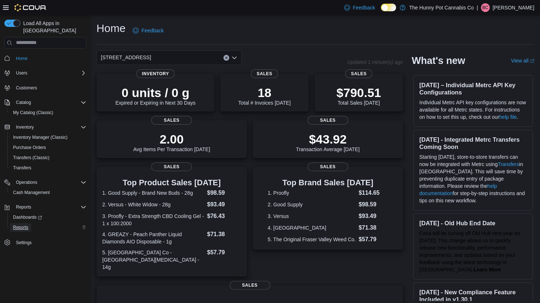
click at [27, 224] on span "Reports" at bounding box center [20, 227] width 15 height 6
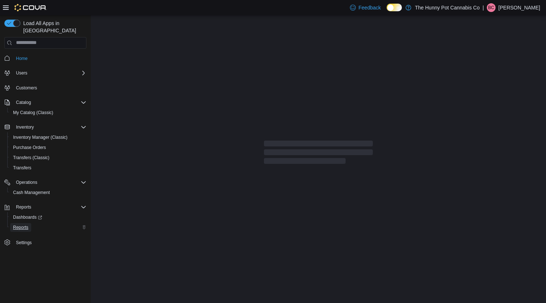
click at [24, 224] on span "Reports" at bounding box center [20, 227] width 15 height 6
click at [21, 214] on span "Dashboards" at bounding box center [27, 217] width 29 height 6
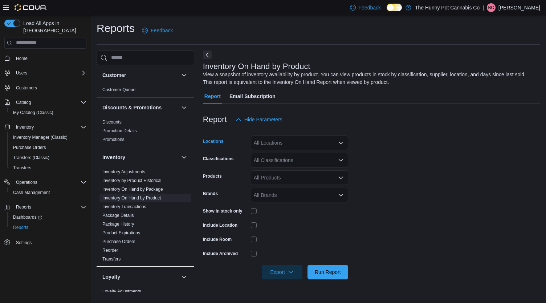
click at [275, 135] on div "All Locations" at bounding box center [299, 142] width 97 height 15
type input "****"
click at [279, 156] on span "1642 Merivale Rd" at bounding box center [286, 154] width 40 height 7
click at [375, 163] on form "Locations 1642 Merivale Rd Classifications All Classifications Products All Pro…" at bounding box center [371, 203] width 337 height 152
click at [322, 166] on div "All Classifications" at bounding box center [299, 160] width 97 height 15
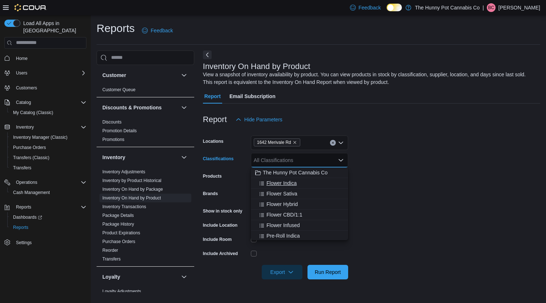
click at [317, 178] on button "Flower Indica" at bounding box center [299, 183] width 97 height 11
click at [318, 169] on span "The Hunny Pot Cannabis Co" at bounding box center [295, 172] width 65 height 7
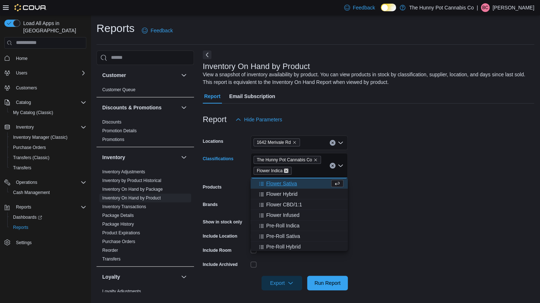
click at [285, 168] on icon "Remove Flower Indica from selection in this group" at bounding box center [286, 170] width 4 height 4
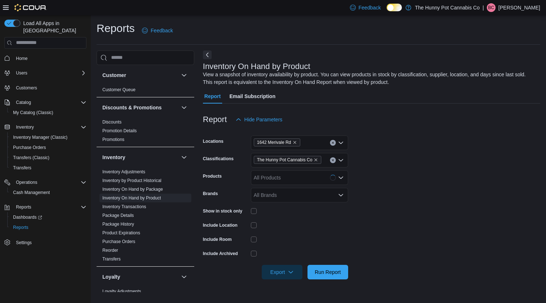
click at [369, 167] on form "Locations 1642 Merivale Rd Classifications The Hunny Pot Cannabis Co Products A…" at bounding box center [371, 203] width 337 height 152
click at [337, 269] on span "Run Report" at bounding box center [328, 271] width 26 height 7
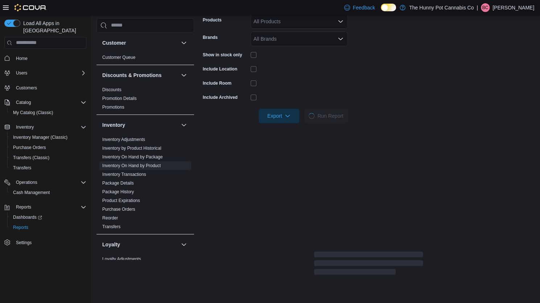
scroll to position [159, 0]
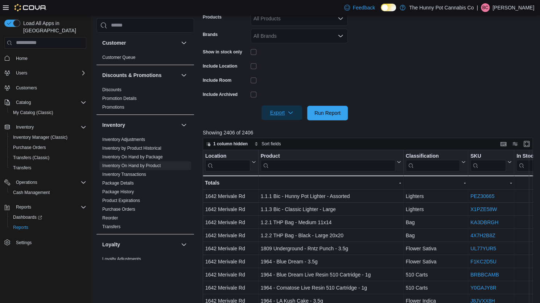
click at [292, 115] on span "Export" at bounding box center [282, 112] width 32 height 15
click at [297, 131] on button "Export to Excel" at bounding box center [282, 127] width 41 height 15
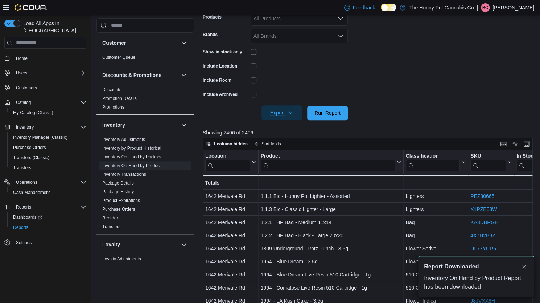
scroll to position [0, 0]
